Goal: Information Seeking & Learning: Learn about a topic

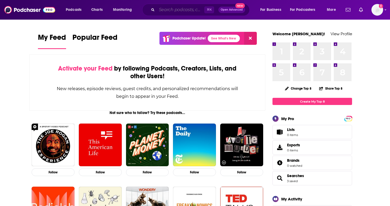
click at [182, 7] on input "Search podcasts, credits, & more..." at bounding box center [181, 10] width 48 height 8
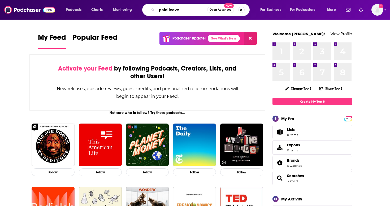
type input "paid leave"
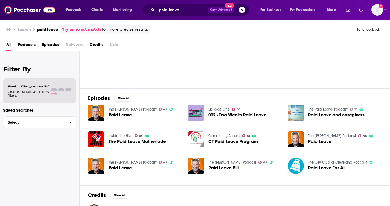
click at [144, 141] on span "The Paid Leave Motherlode" at bounding box center [137, 141] width 57 height 5
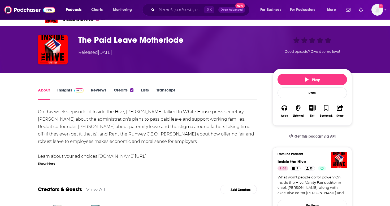
scroll to position [13, 0]
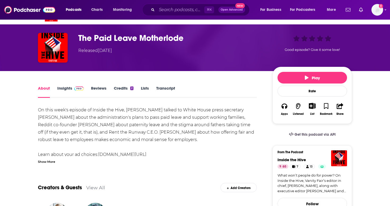
click at [128, 38] on h1 "The Paid Leave Motherlode" at bounding box center [171, 38] width 186 height 10
click at [68, 42] on div "The Paid Leave Motherlode Released [DATE] Good episode? Give it some love!" at bounding box center [195, 48] width 314 height 30
click at [60, 43] on img "The Paid Leave Motherlode" at bounding box center [53, 48] width 30 height 30
click at [53, 43] on img "The Paid Leave Motherlode" at bounding box center [53, 48] width 30 height 30
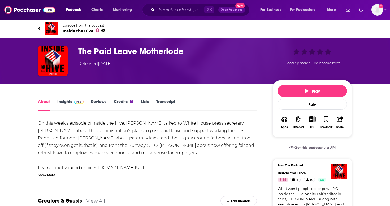
scroll to position [0, 0]
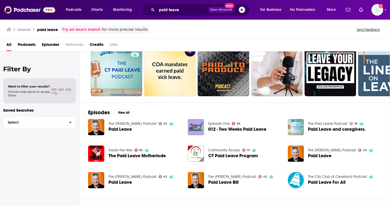
scroll to position [24, 0]
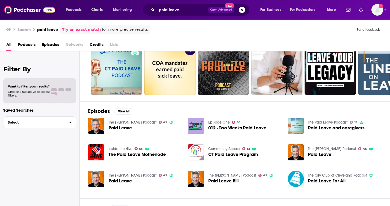
click at [52, 38] on div "All Podcasts Episodes Networks Credits Lists" at bounding box center [195, 44] width 390 height 13
click at [52, 44] on span "Episodes" at bounding box center [50, 45] width 17 height 11
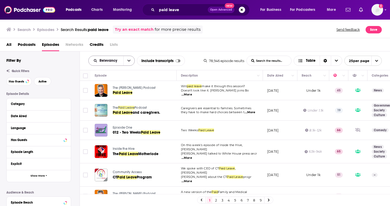
drag, startPoint x: 136, startPoint y: 63, endPoint x: 129, endPoint y: 61, distance: 7.7
click at [136, 63] on div "Relevancy List Search Input Search the results... Include transcripts Table" at bounding box center [145, 61] width 115 height 10
click at [128, 60] on icon "open menu" at bounding box center [128, 61] width 3 height 4
click at [153, 41] on div "All Podcasts Episodes Networks Credits Lists" at bounding box center [196, 45] width 380 height 11
click at [127, 63] on button "open menu" at bounding box center [128, 61] width 11 height 10
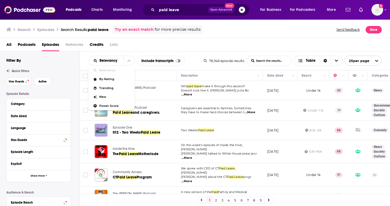
click at [173, 22] on div "Search Episodes Search Results: paid leave Try an exact match for more precise …" at bounding box center [195, 28] width 390 height 19
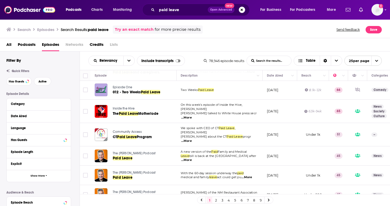
scroll to position [41, 1]
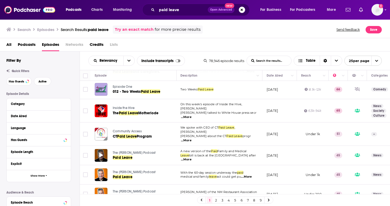
click at [106, 150] on div at bounding box center [101, 155] width 13 height 13
click at [126, 156] on span "Paid Leave" at bounding box center [123, 158] width 20 height 5
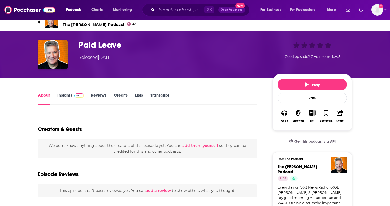
scroll to position [6, 0]
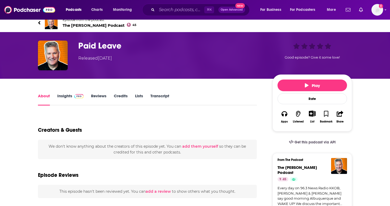
click at [58, 56] on img "Paid Leave" at bounding box center [53, 56] width 30 height 30
click at [100, 48] on h1 "Paid Leave" at bounding box center [171, 46] width 186 height 10
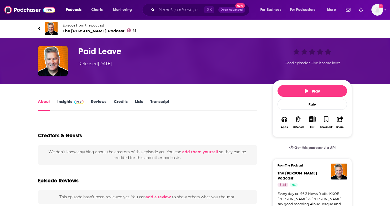
scroll to position [0, 0]
click at [79, 32] on span "The [PERSON_NAME] Podcast 45" at bounding box center [100, 30] width 74 height 5
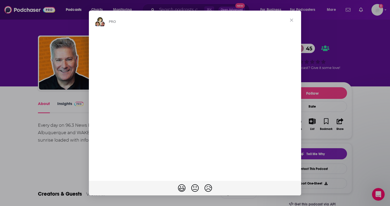
click at [292, 16] on span "Close" at bounding box center [291, 20] width 19 height 19
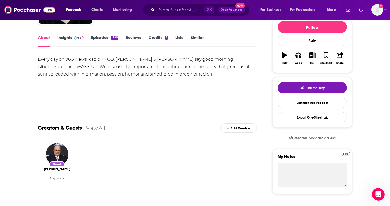
scroll to position [78, 0]
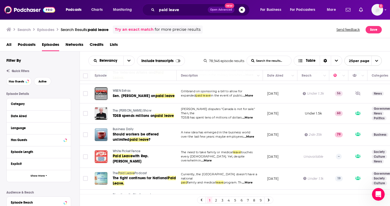
scroll to position [231, 0]
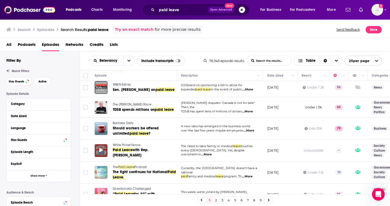
click at [98, 144] on div at bounding box center [101, 150] width 13 height 13
click at [115, 142] on div "Podcasts Charts Monitoring paid leave Open Advanced New For Business For Podcas…" at bounding box center [195, 103] width 390 height 206
click at [116, 140] on div "Podcasts Charts Monitoring paid leave Open Advanced New For Business For Podcas…" at bounding box center [195, 103] width 390 height 206
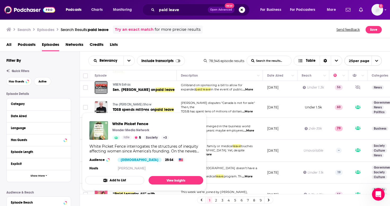
click at [116, 144] on div "White Picket Fence Wonder Media Network Idle 5 Society + 3 White Picket Fence i…" at bounding box center [144, 146] width 118 height 59
click at [101, 140] on div "White Picket Fence Wonder Media Network Idle 5 Society + 3 White Picket Fence i…" at bounding box center [144, 146] width 118 height 59
click at [155, 182] on link "View Insights" at bounding box center [176, 180] width 55 height 8
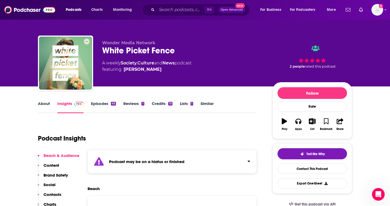
click at [108, 112] on link "Episodes 45" at bounding box center [103, 107] width 25 height 12
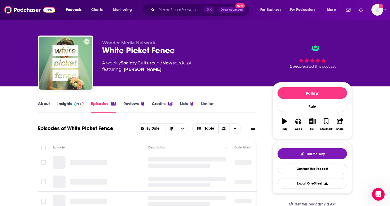
click at [108, 103] on link "Episodes 45" at bounding box center [103, 107] width 25 height 12
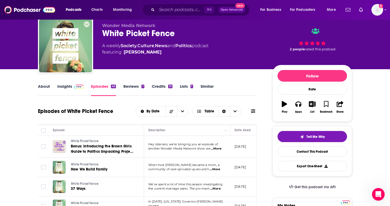
scroll to position [18, 0]
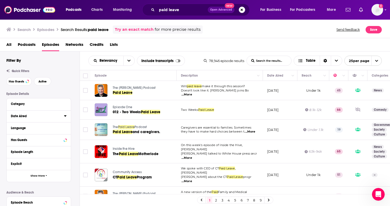
click at [66, 117] on icon at bounding box center [65, 116] width 3 height 4
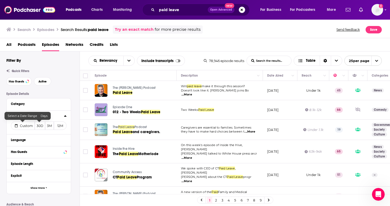
click at [30, 125] on span "Custom" at bounding box center [26, 126] width 13 height 4
select select "7"
select select "2025"
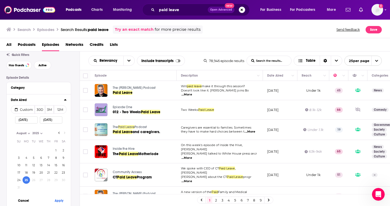
scroll to position [18, 0]
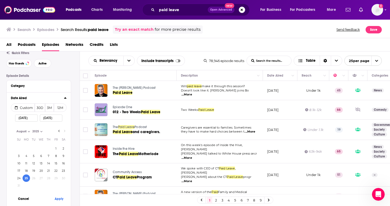
click at [29, 118] on input "[DATE]" at bounding box center [26, 118] width 23 height 7
click at [31, 120] on input "[DATE]" at bounding box center [26, 118] width 23 height 7
type input "08/25/202"
select select "1998"
type input "[DATE]"
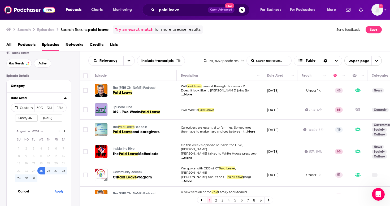
select select "2024"
type input "[DATE]"
click at [57, 191] on button "Apply" at bounding box center [59, 192] width 16 height 10
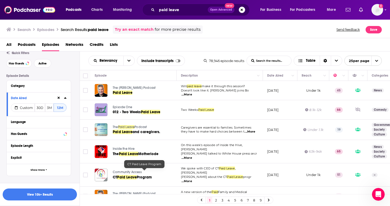
scroll to position [0, 0]
click at [41, 193] on button "View 10k+ Results" at bounding box center [40, 195] width 74 height 12
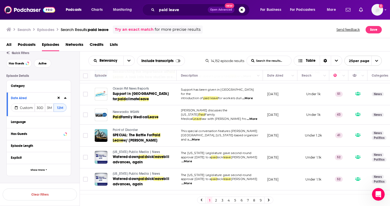
click at [104, 195] on div at bounding box center [101, 201] width 13 height 13
click at [126, 194] on span "Money Rehab with [PERSON_NAME]" at bounding box center [139, 196] width 53 height 4
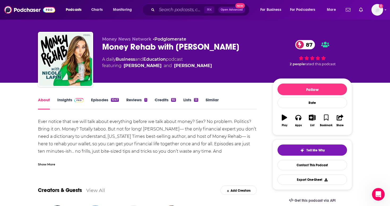
scroll to position [4, 0]
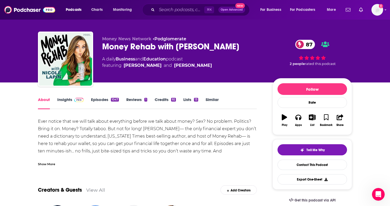
click at [163, 97] on link "Credits 92" at bounding box center [165, 103] width 21 height 12
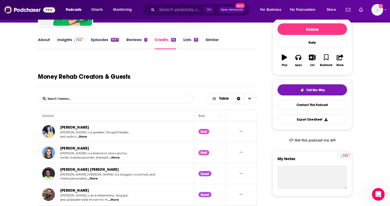
scroll to position [65, 0]
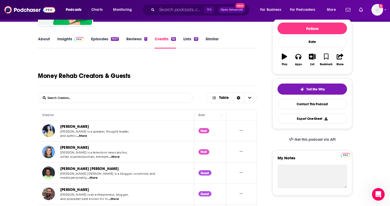
click at [201, 151] on div "Host" at bounding box center [204, 151] width 11 height 5
click at [97, 161] on td "[PERSON_NAME] [PERSON_NAME] is a television news anchor, writer, businesswoman,…" at bounding box center [116, 151] width 156 height 21
drag, startPoint x: 109, startPoint y: 153, endPoint x: 119, endPoint y: 156, distance: 10.4
click at [109, 153] on span "[PERSON_NAME] is a television news anchor," at bounding box center [93, 153] width 67 height 4
click at [119, 156] on span "...More" at bounding box center [114, 157] width 11 height 4
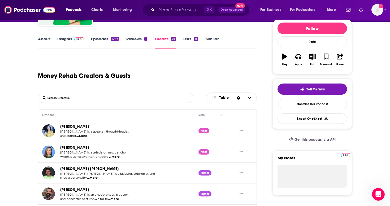
click at [51, 146] on img "Nicole Lapin" at bounding box center [48, 152] width 13 height 13
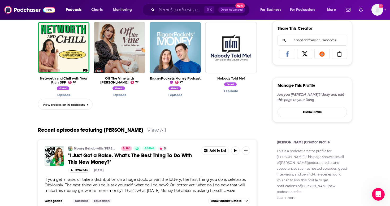
scroll to position [292, 0]
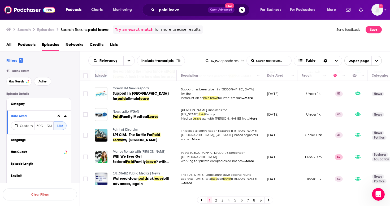
scroll to position [411, 0]
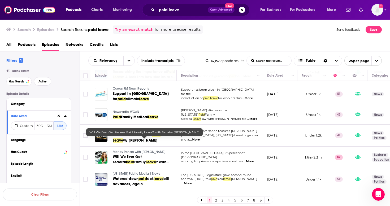
click at [131, 160] on span "? with Senator [PERSON_NAME]" at bounding box center [141, 165] width 57 height 10
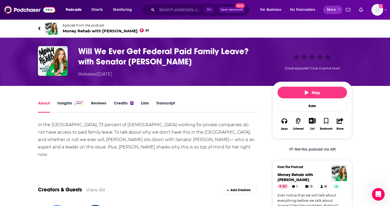
click at [329, 6] on button "More" at bounding box center [332, 10] width 19 height 8
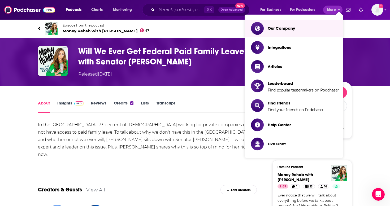
click at [182, 132] on div "In the [GEOGRAPHIC_DATA], 73 percent of [DEMOGRAPHIC_DATA] working for private …" at bounding box center [147, 143] width 219 height 45
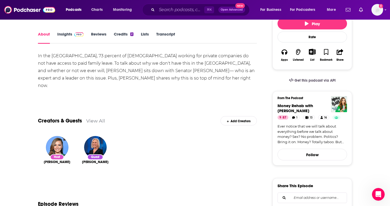
scroll to position [10, 0]
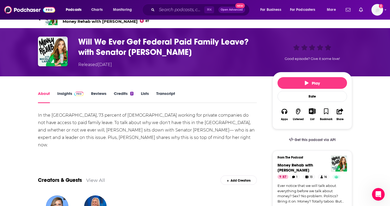
click at [325, 115] on button "Bookmark" at bounding box center [326, 114] width 14 height 19
click at [115, 97] on link "Credits 2" at bounding box center [124, 97] width 20 height 12
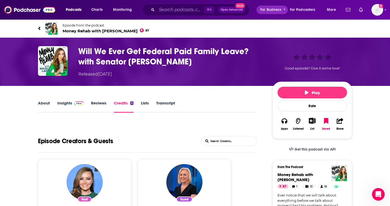
click at [272, 7] on span "For Business" at bounding box center [270, 9] width 21 height 7
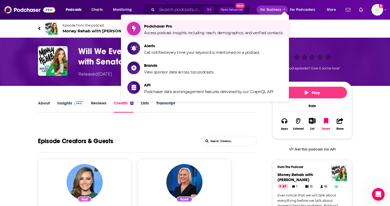
click at [264, 29] on span "Podchaser Pro Access podcast insights including reach, demographics, and verifi…" at bounding box center [213, 28] width 139 height 13
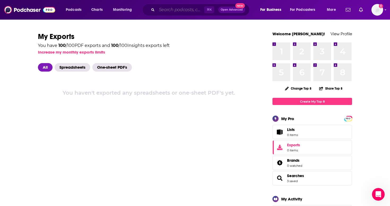
click at [187, 11] on input "Search podcasts, credits, & more..." at bounding box center [181, 10] width 48 height 8
click at [225, 10] on span "Open Advanced" at bounding box center [232, 9] width 22 height 3
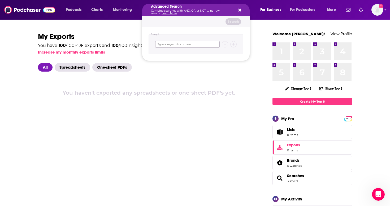
click at [197, 46] on input "Search podcasts, credits, & more..." at bounding box center [187, 44] width 64 height 7
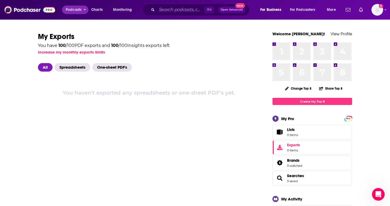
click at [85, 10] on icon "open menu" at bounding box center [85, 9] width 2 height 1
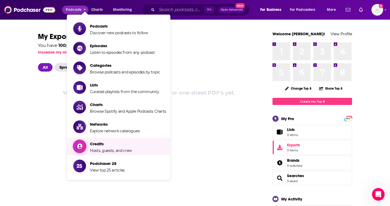
click at [148, 150] on link "Credits Hosts, guests, and crew" at bounding box center [119, 146] width 93 height 13
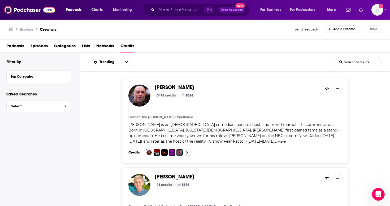
click at [269, 5] on div "Podcasts Charts Monitoring ⌘ K Open Advanced New For Business For Podcasters Mo…" at bounding box center [201, 10] width 279 height 12
click at [270, 10] on span "For Business" at bounding box center [270, 9] width 21 height 7
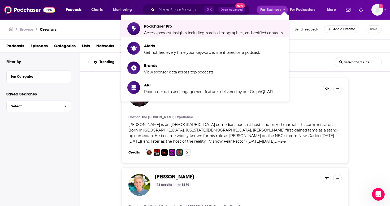
click at [387, 12] on div "Podcasts Charts Monitoring ⌘ K Open Advanced New For Business For Podcasters Mo…" at bounding box center [195, 10] width 390 height 20
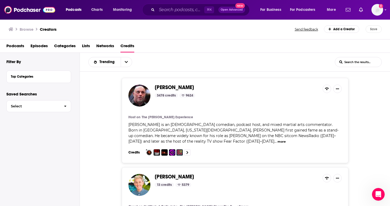
click at [386, 11] on icon "Show profile menu" at bounding box center [386, 9] width 2 height 3
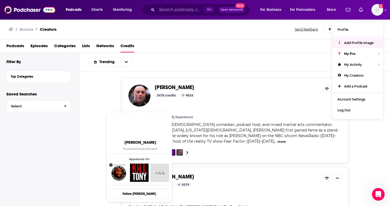
click at [146, 103] on img at bounding box center [139, 96] width 22 height 22
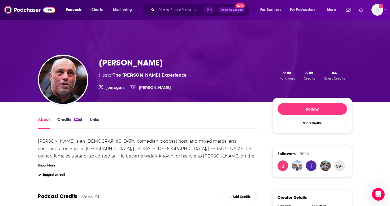
click at [62, 117] on link "Credits 3478" at bounding box center [69, 123] width 25 height 12
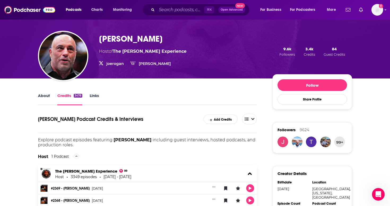
scroll to position [25, 0]
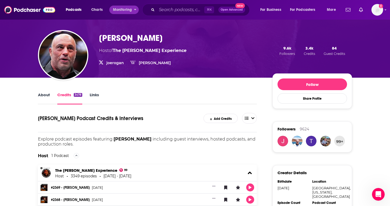
click at [132, 12] on span "Monitoring" at bounding box center [122, 9] width 19 height 7
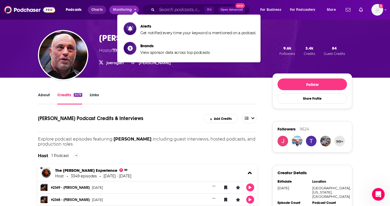
click at [88, 8] on link "Charts" at bounding box center [97, 10] width 18 height 8
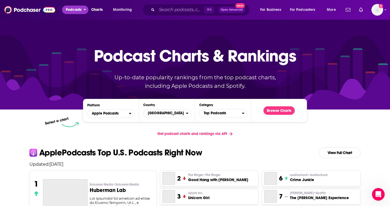
click at [77, 10] on span "Podcasts" at bounding box center [74, 9] width 16 height 7
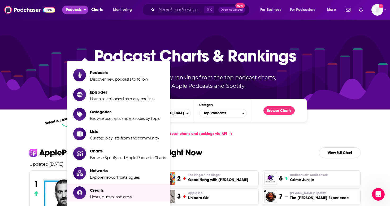
scroll to position [150, 0]
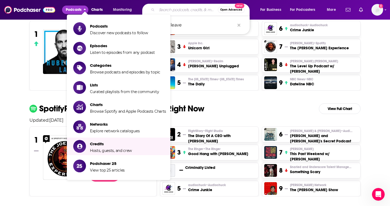
click at [187, 8] on input "Search podcasts, credits, & more..." at bounding box center [187, 10] width 61 height 8
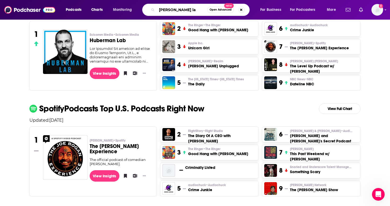
type input "[PERSON_NAME]"
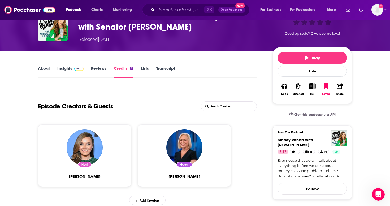
scroll to position [77, 0]
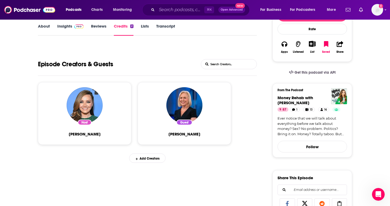
click at [120, 120] on div "Host [PERSON_NAME]" at bounding box center [84, 113] width 83 height 53
click at [85, 114] on img "Nicole Lapin" at bounding box center [85, 105] width 36 height 36
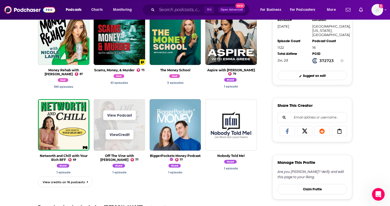
scroll to position [189, 0]
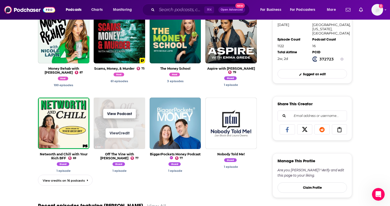
click at [123, 114] on link "View Podcast" at bounding box center [119, 114] width 33 height 10
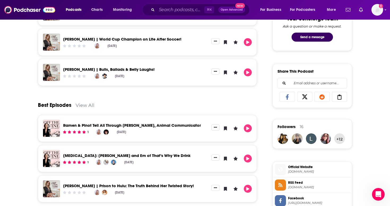
scroll to position [417, 0]
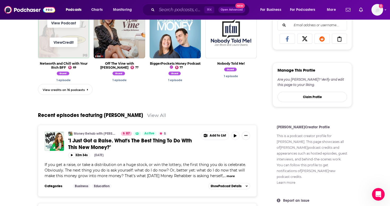
scroll to position [359, 0]
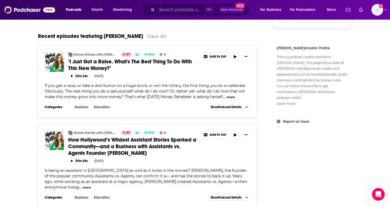
click at [246, 57] on icon "Show More Button" at bounding box center [245, 56] width 3 height 3
click at [340, 135] on div "Follow Share Profile Followers 2 Creator Details Birthdate [DEMOGRAPHIC_DATA] L…" at bounding box center [313, 66] width 80 height 653
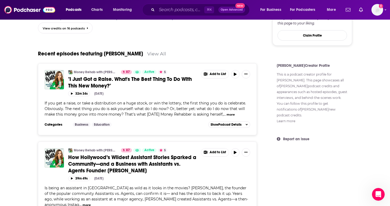
scroll to position [341, 0]
click at [381, 187] on html at bounding box center [377, 193] width 13 height 13
click at [376, 192] on icon "Open Intercom Messenger" at bounding box center [377, 194] width 9 height 9
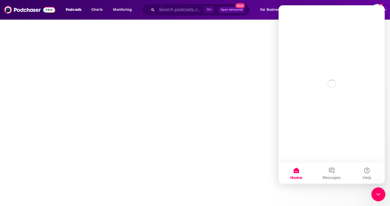
scroll to position [0, 0]
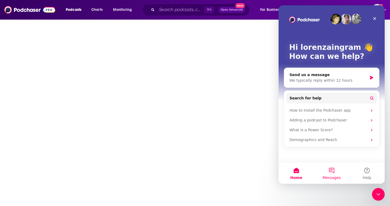
click at [334, 174] on button "Messages" at bounding box center [331, 173] width 35 height 21
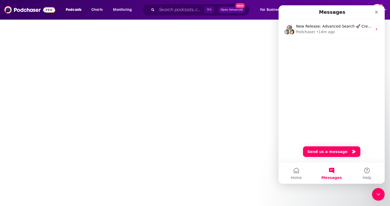
click at [224, 118] on html "Podcasts Charts Monitoring ⌘ K Open Advanced New For Business For Podcasters Mo…" at bounding box center [195, 103] width 390 height 206
click at [381, 14] on div "Close" at bounding box center [377, 12] width 10 height 10
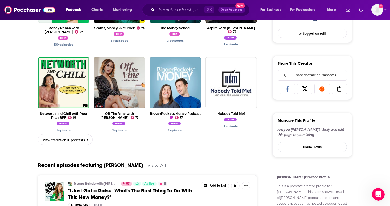
scroll to position [230, 0]
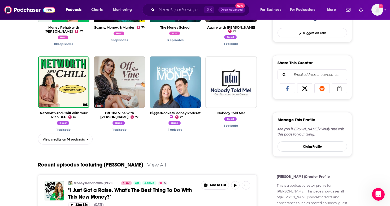
click at [127, 182] on span "87" at bounding box center [128, 183] width 4 height 5
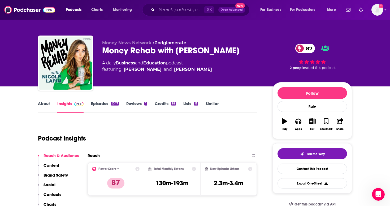
click at [137, 168] on icon at bounding box center [137, 169] width 4 height 4
click at [77, 148] on div "Podcast Insights" at bounding box center [145, 135] width 215 height 27
click at [306, 155] on div "Tell Me Why" at bounding box center [312, 154] width 25 height 4
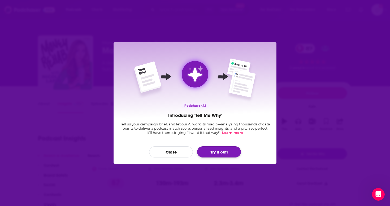
click at [220, 148] on button "Try it out!" at bounding box center [219, 152] width 44 height 11
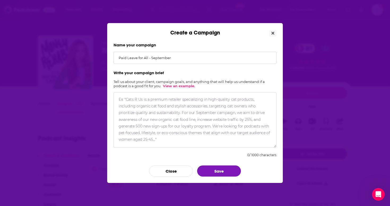
type input "Paid Leave for All - September"
click at [196, 108] on textarea "Create a Campaign" at bounding box center [195, 119] width 163 height 55
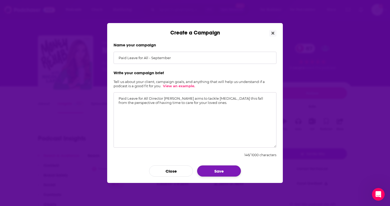
type textarea "Paid Leave for All Director [PERSON_NAME] aims to tackle [MEDICAL_DATA] this fa…"
click at [224, 168] on button "Save" at bounding box center [219, 171] width 44 height 11
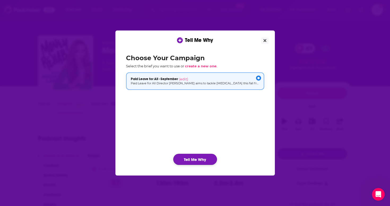
click at [208, 161] on button "Tell Me Why" at bounding box center [195, 159] width 44 height 11
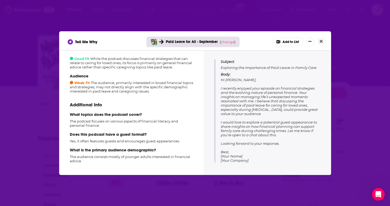
scroll to position [58, 0]
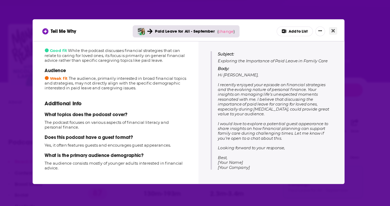
click at [320, 40] on icon "Close" at bounding box center [321, 41] width 3 height 3
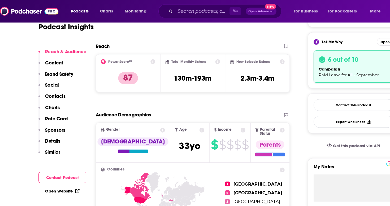
scroll to position [112, 0]
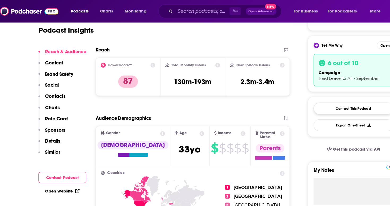
click at [298, 96] on link "Contact This Podcast" at bounding box center [313, 94] width 70 height 10
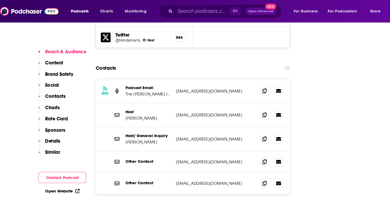
scroll to position [658, 0]
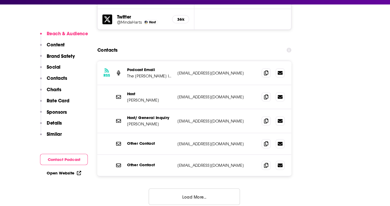
click at [167, 153] on div "RSS Podcast Email The [PERSON_NAME] Institute [EMAIL_ADDRESS][DOMAIN_NAME] [EMA…" at bounding box center [172, 136] width 169 height 134
click at [167, 180] on button "Load More..." at bounding box center [172, 187] width 80 height 14
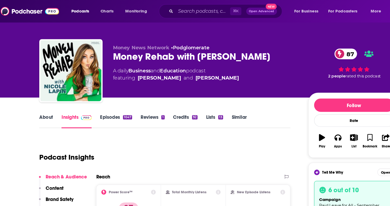
scroll to position [1, 0]
